Goal: Book appointment/travel/reservation

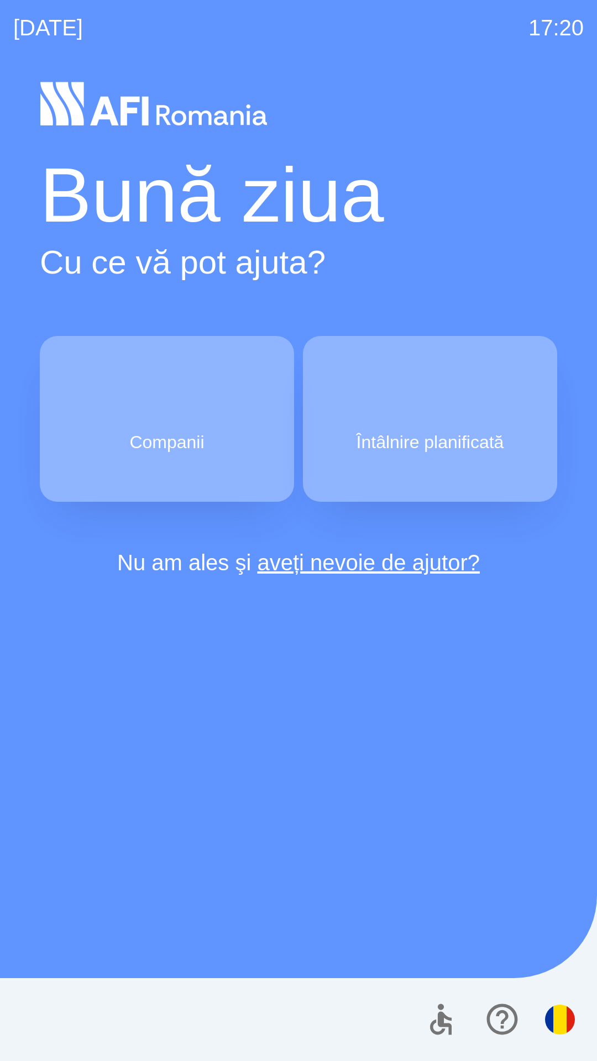
click at [155, 431] on p "Companii" at bounding box center [166, 442] width 75 height 27
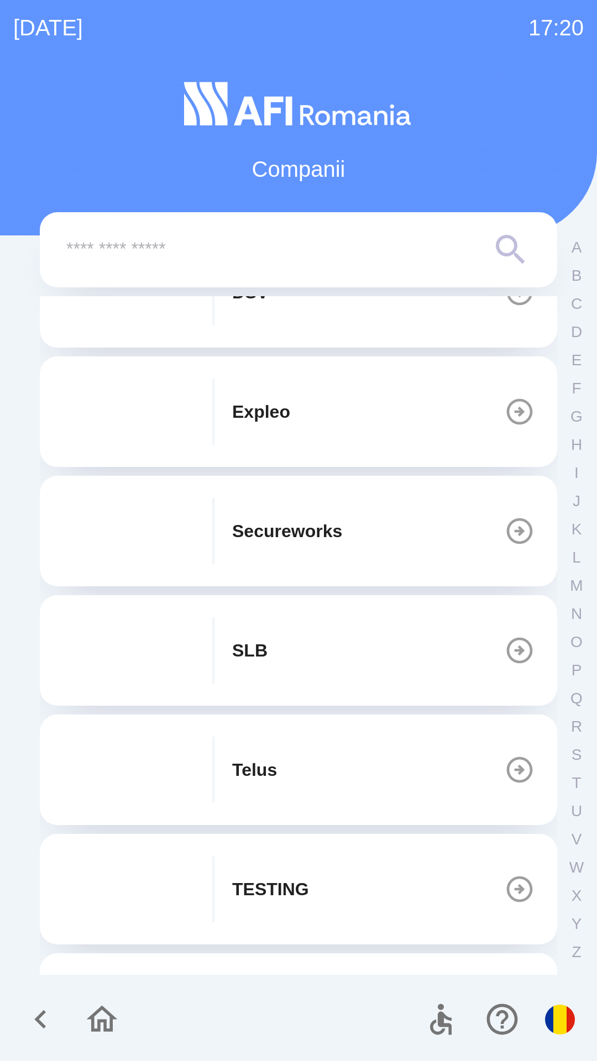
scroll to position [312, 0]
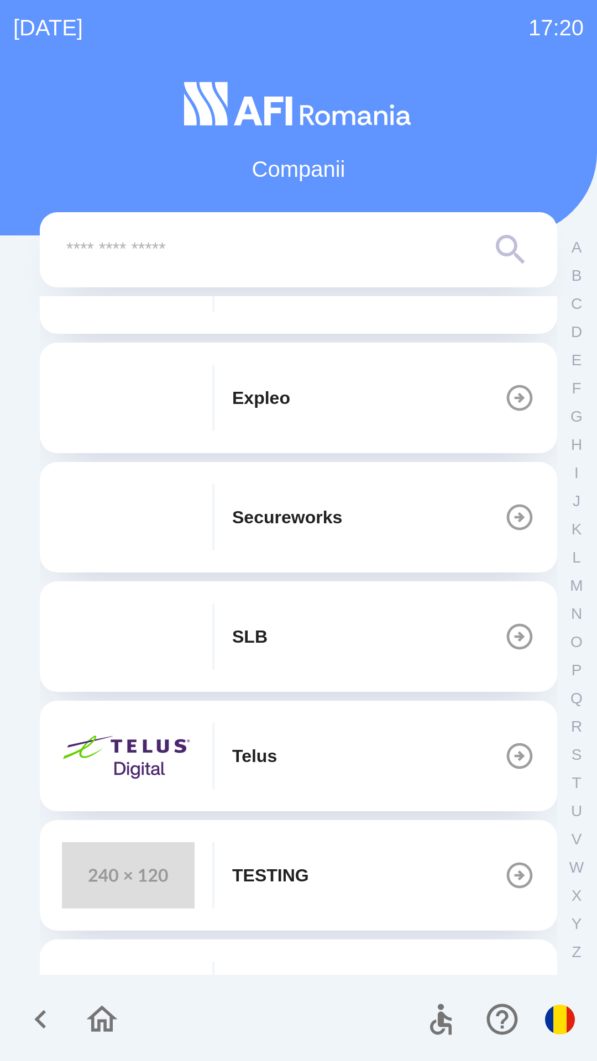
click at [247, 870] on p "TESTING" at bounding box center [270, 875] width 77 height 27
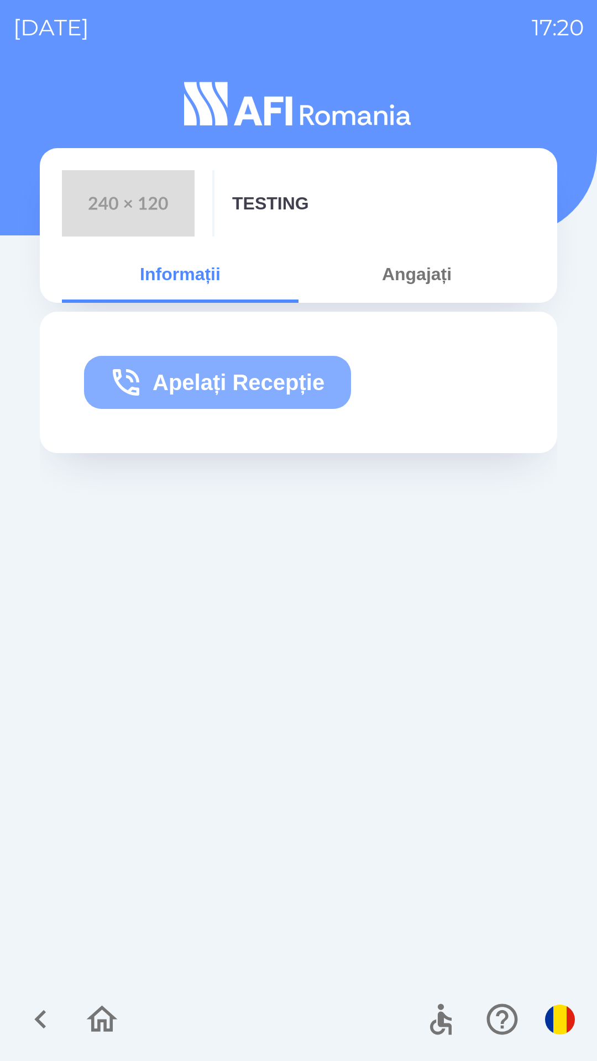
click at [266, 369] on button "Apelați Recepție" at bounding box center [217, 382] width 267 height 53
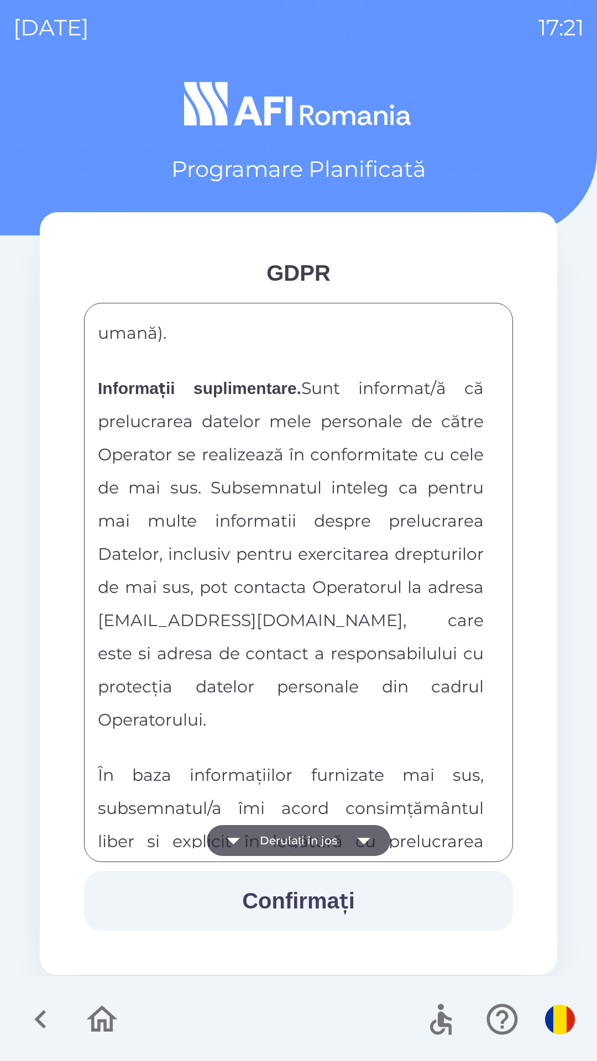
scroll to position [5814, 0]
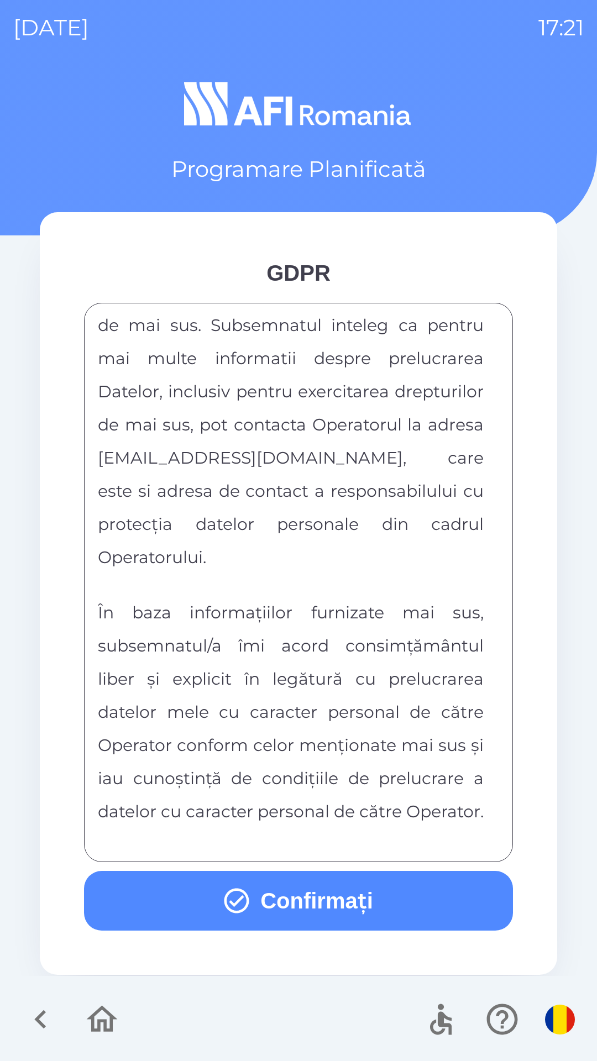
click at [248, 883] on button "Confirmați" at bounding box center [298, 901] width 429 height 60
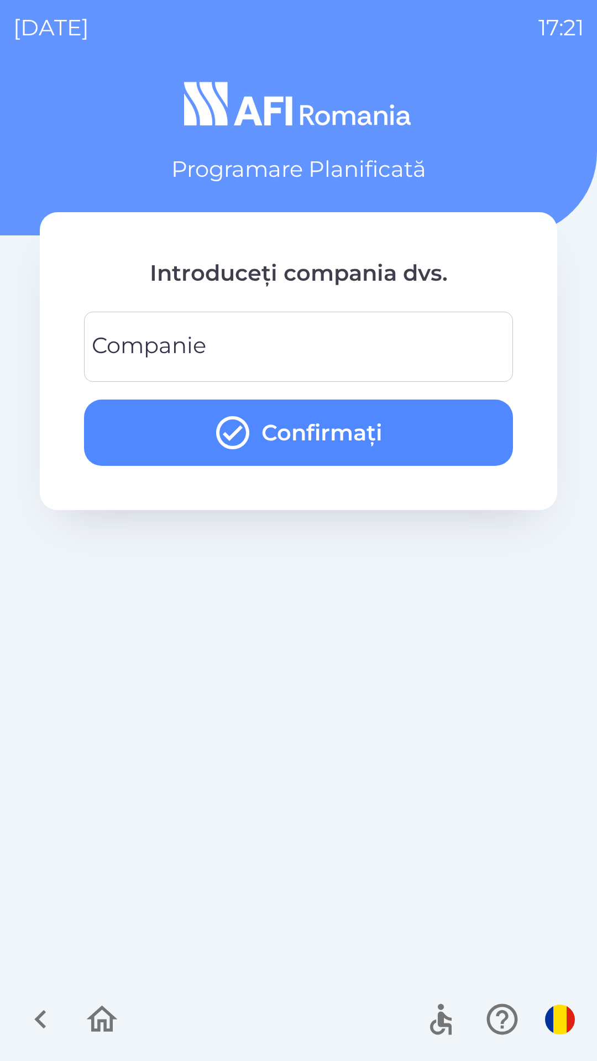
click at [211, 359] on input "Companie" at bounding box center [298, 347] width 402 height 44
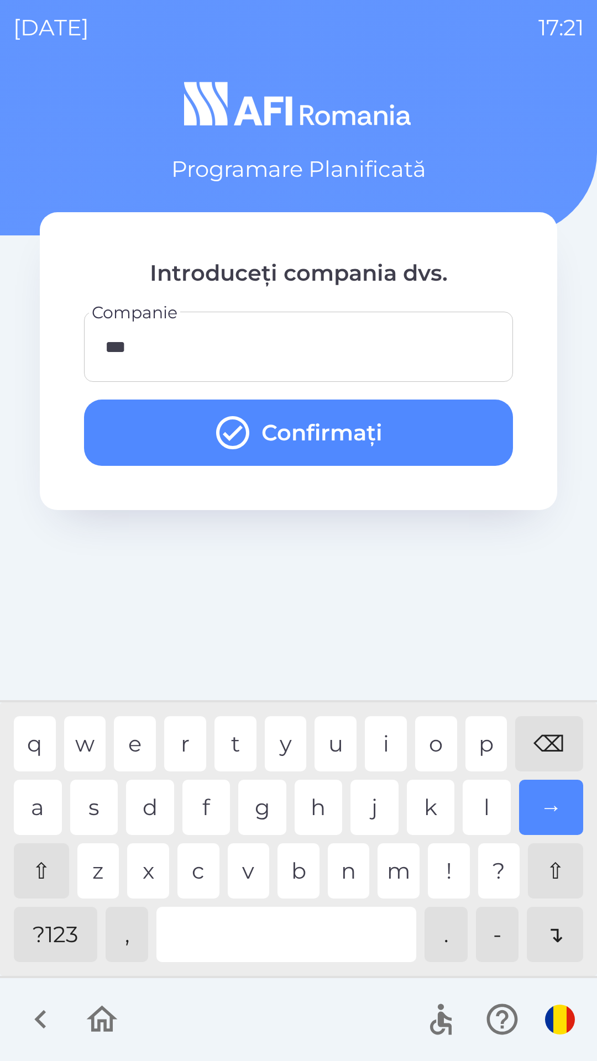
type input "****"
click at [278, 426] on button "Confirmați" at bounding box center [298, 433] width 429 height 66
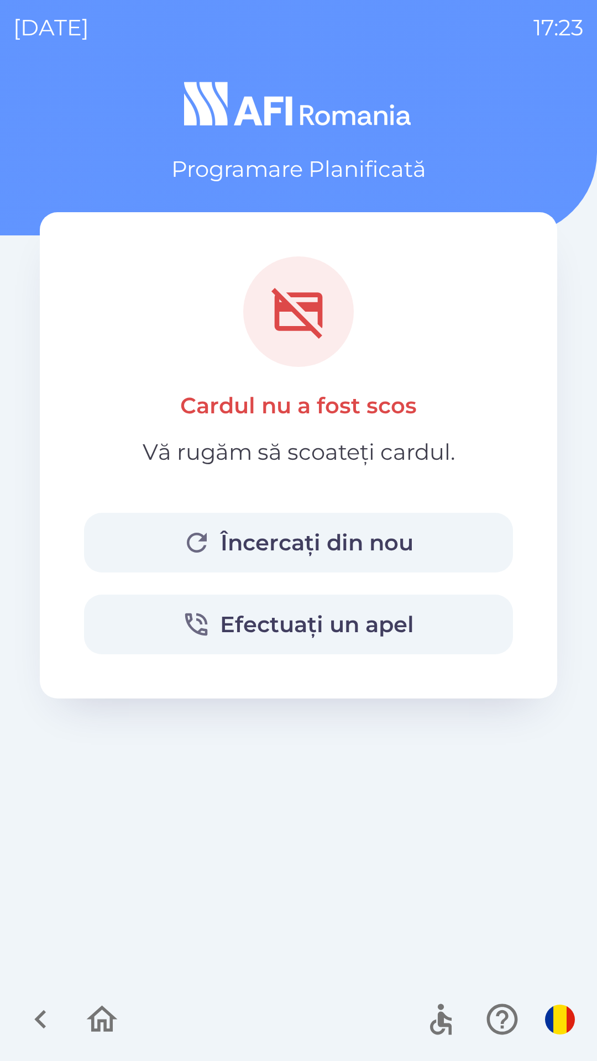
click at [292, 470] on div "Cardul nu a fost scos Vă rugăm să scoateți cardul. Încercați din nou Efectuați …" at bounding box center [298, 455] width 429 height 398
click at [257, 563] on button "Încercați din nou" at bounding box center [298, 543] width 429 height 60
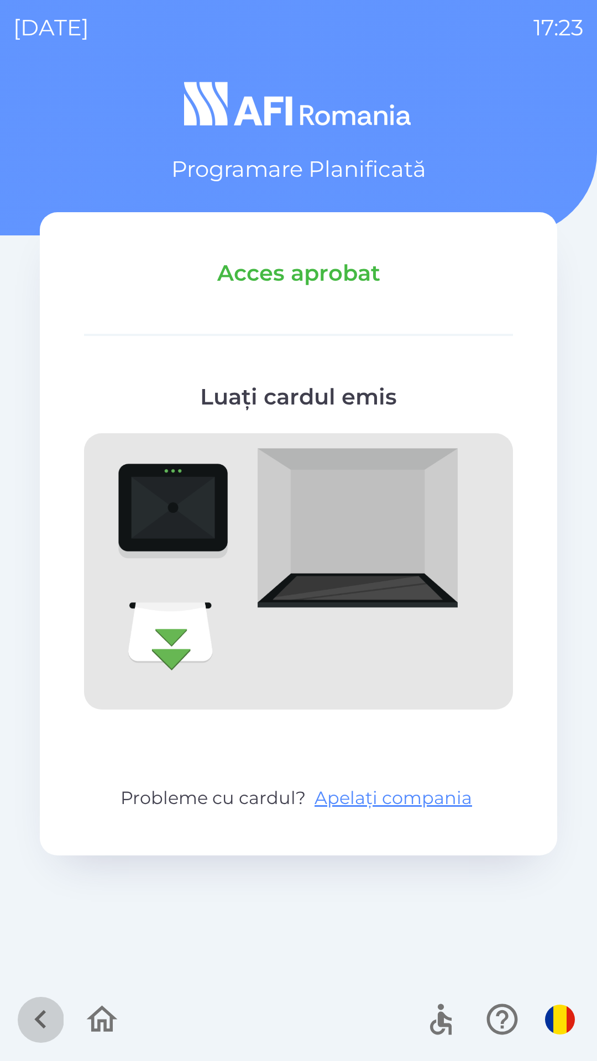
click at [27, 1011] on icon "button" at bounding box center [40, 1019] width 37 height 37
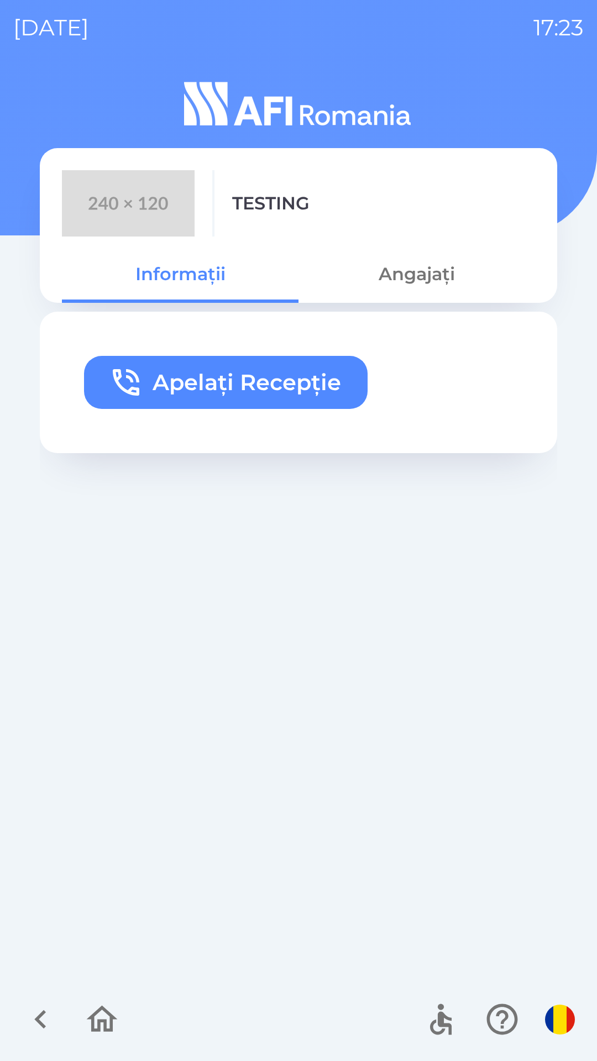
click at [324, 356] on button "Apelați Recepție" at bounding box center [226, 382] width 284 height 53
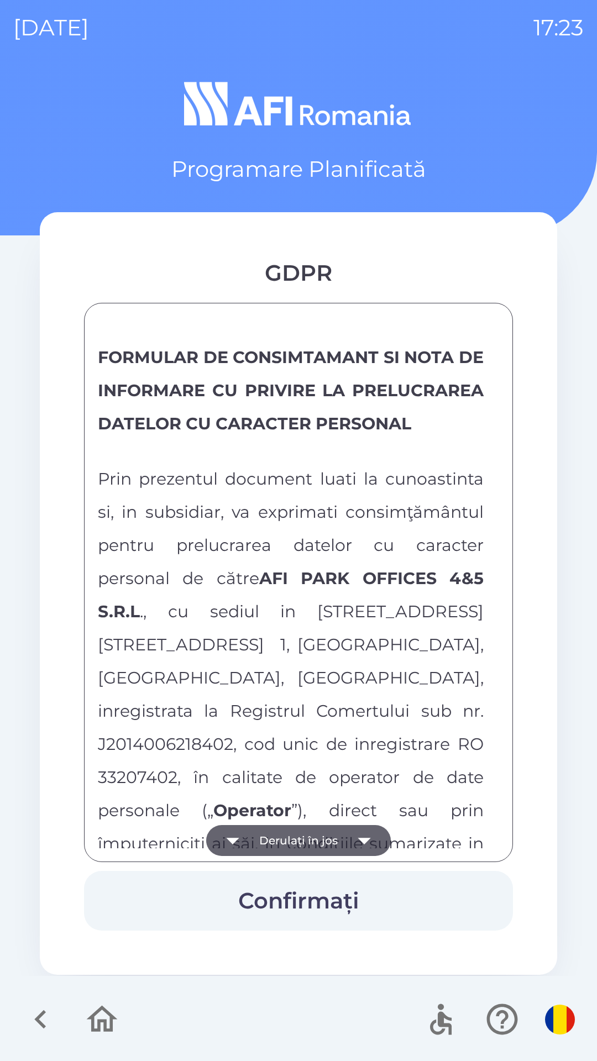
click at [272, 837] on button "Derulați în jos" at bounding box center [298, 840] width 185 height 31
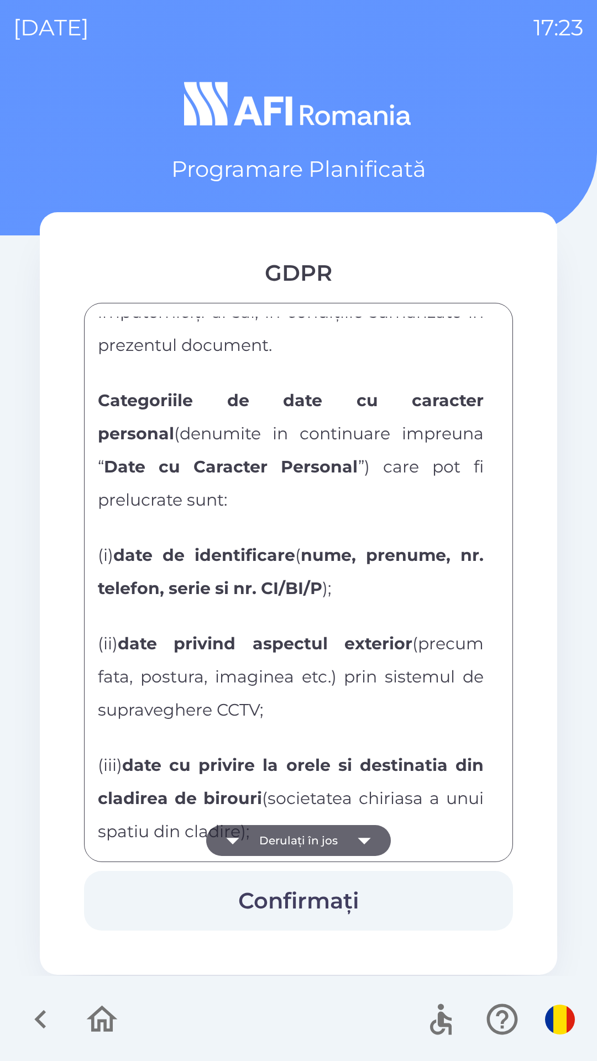
click at [277, 848] on button "Derulați în jos" at bounding box center [298, 840] width 185 height 31
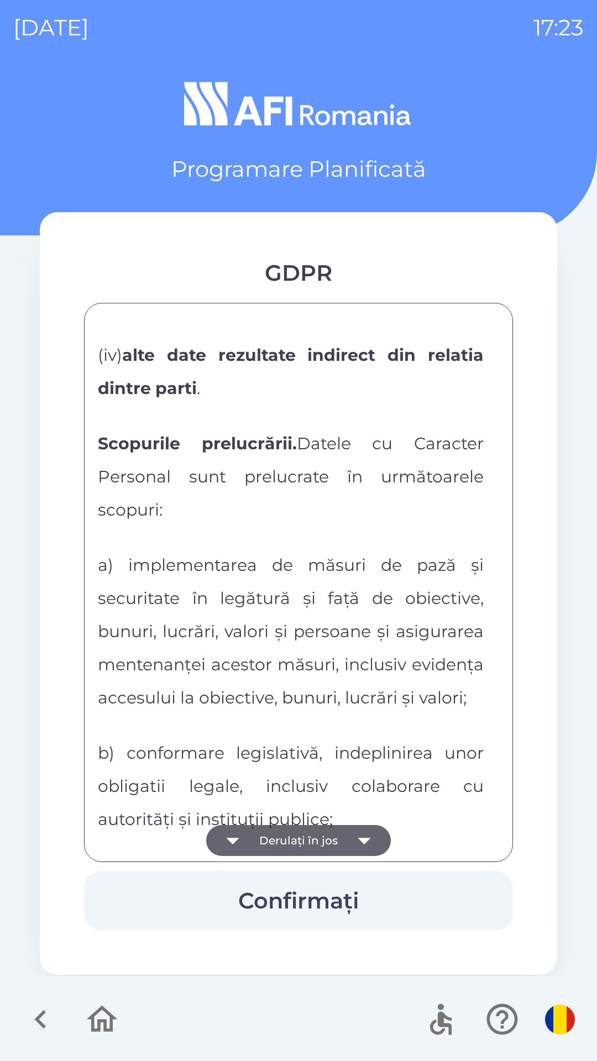
click at [269, 758] on div "FORMULAR DE CONSIMTAMANT SI NOTA DE INFORMARE CU PRIVIRE LA PRELUCRAREA DATELOR…" at bounding box center [298, 583] width 401 height 532
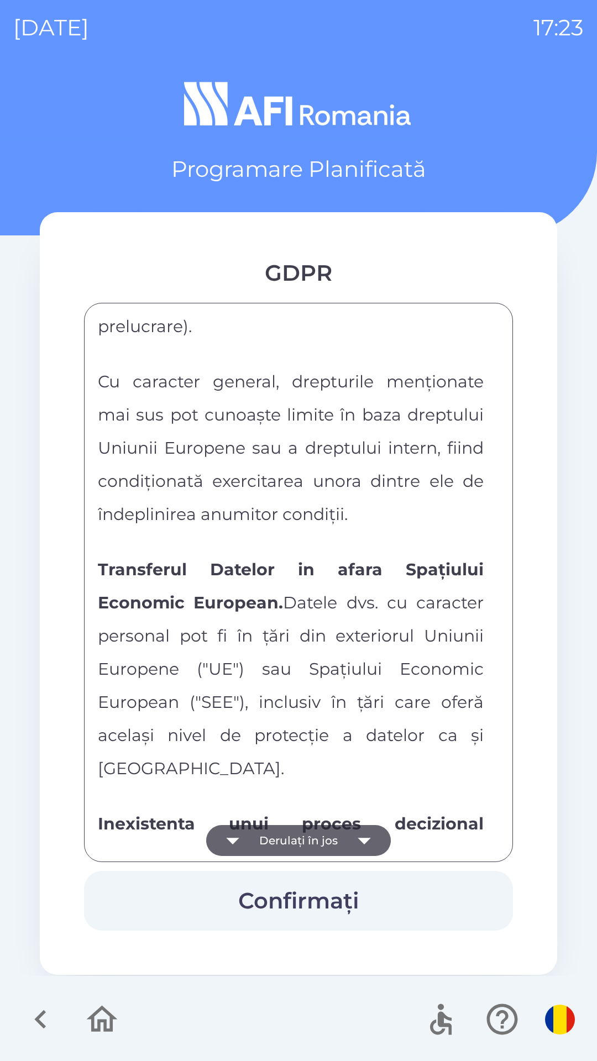
scroll to position [5814, 0]
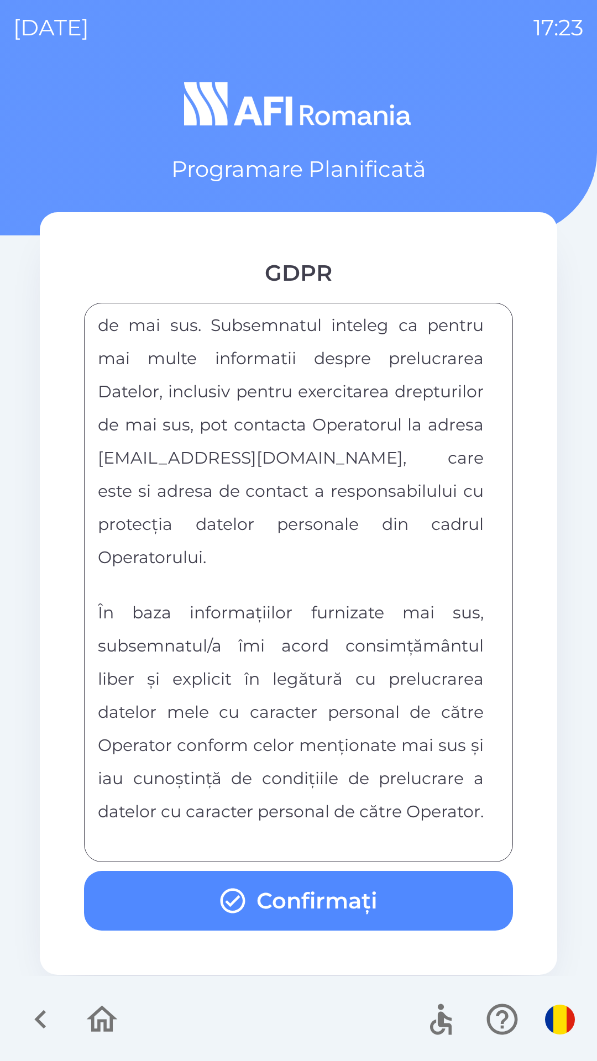
click at [269, 899] on button "Confirmați" at bounding box center [298, 901] width 429 height 60
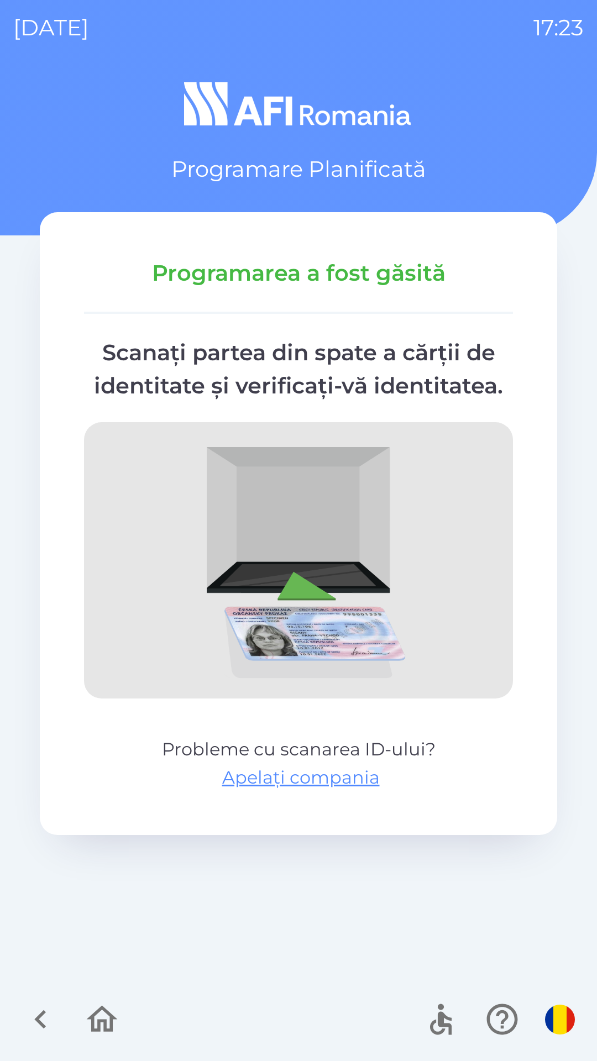
click at [558, 1025] on img "button" at bounding box center [560, 1020] width 30 height 30
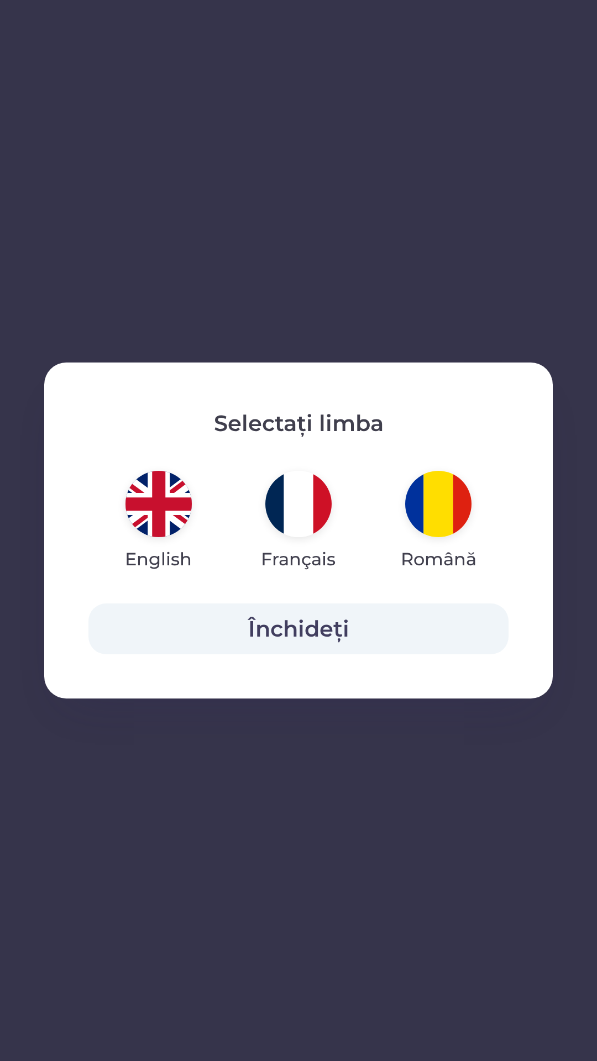
click at [148, 518] on img "button" at bounding box center [158, 504] width 66 height 66
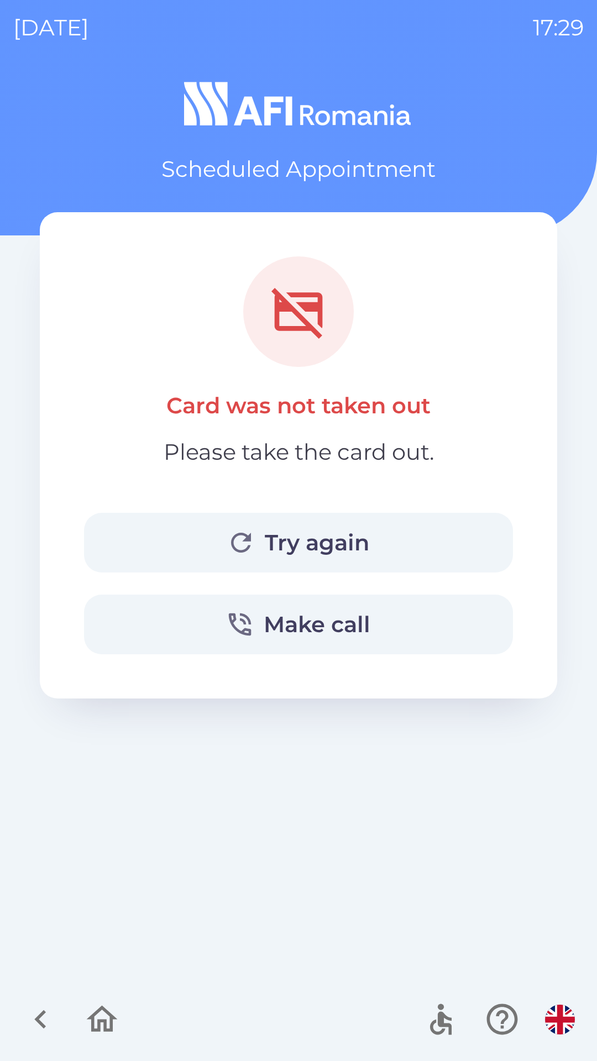
click at [335, 537] on button "Try again" at bounding box center [298, 543] width 429 height 60
click at [281, 539] on button "Try again" at bounding box center [298, 543] width 429 height 60
click at [300, 538] on button "Try again" at bounding box center [298, 543] width 429 height 60
click at [118, 1023] on icon "button" at bounding box center [101, 1019] width 37 height 37
